Goal: Task Accomplishment & Management: Manage account settings

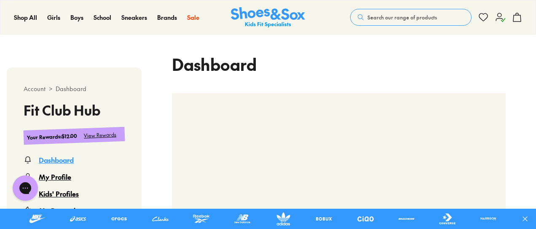
click at [59, 54] on div "Account > Dashboard Fit Club Hub Your Rewards : $12.00 View Rewards Dashboard M…" at bounding box center [268, 129] width 536 height 533
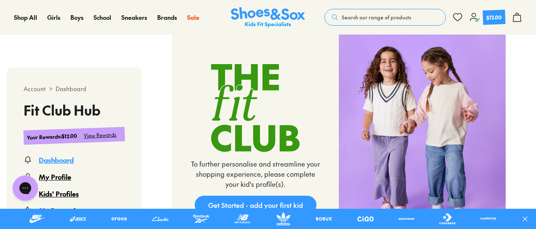
scroll to position [249, 0]
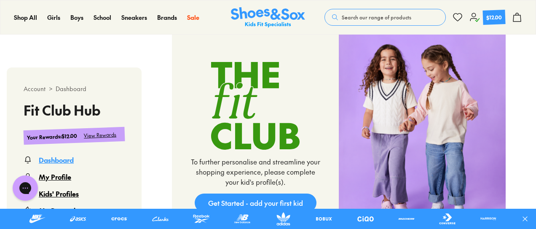
click at [58, 175] on div "My Profile" at bounding box center [55, 177] width 32 height 10
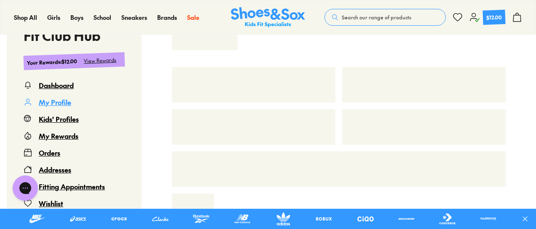
scroll to position [51, 0]
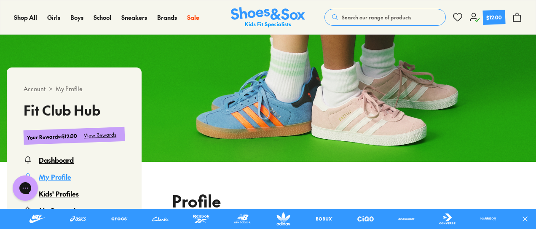
select select
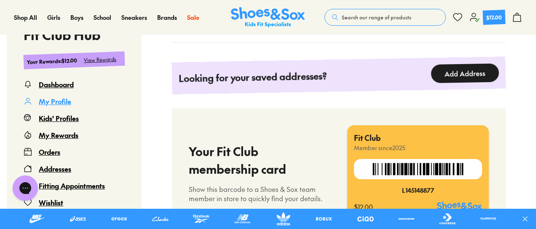
scroll to position [755, 0]
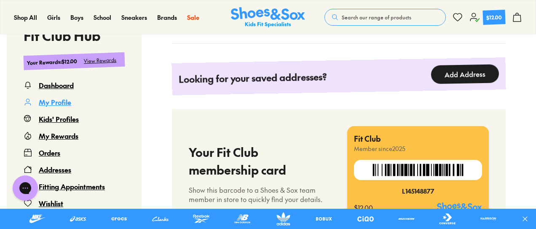
click at [57, 118] on div "Kids' Profiles" at bounding box center [59, 119] width 40 height 10
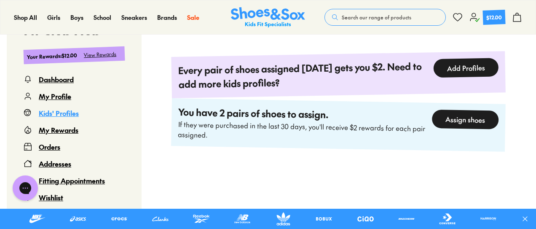
scroll to position [255, 0]
click at [474, 65] on button "Add Profiles" at bounding box center [465, 68] width 65 height 20
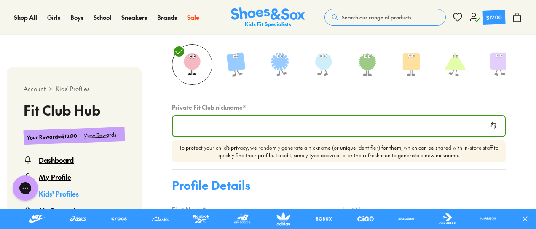
scroll to position [51, 0]
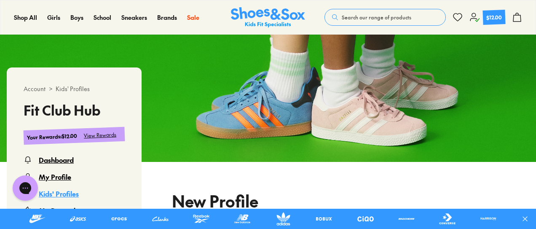
type input "**********"
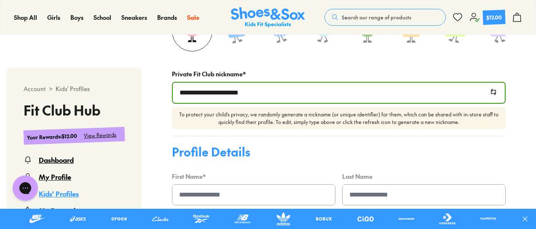
scroll to position [290, 0]
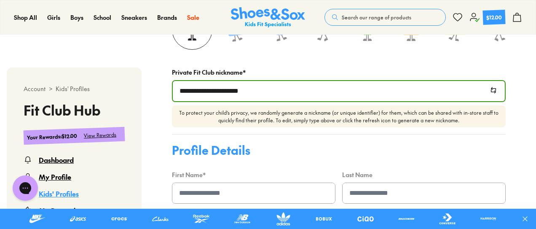
click at [291, 97] on input "**********" at bounding box center [339, 91] width 332 height 20
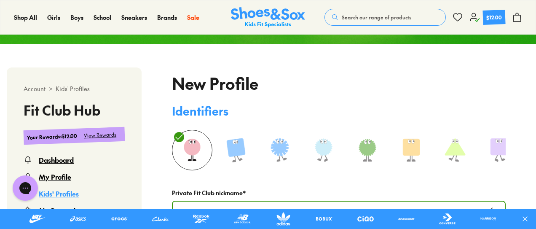
scroll to position [164, 0]
